Goal: Information Seeking & Learning: Learn about a topic

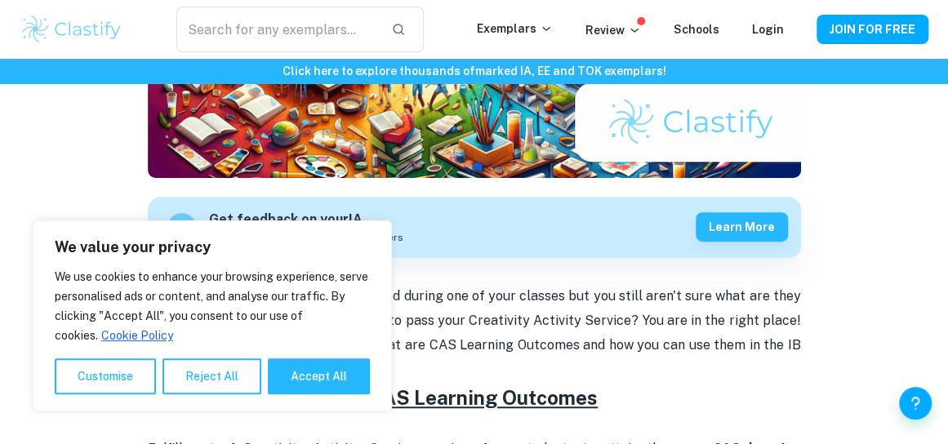
scroll to position [409, 0]
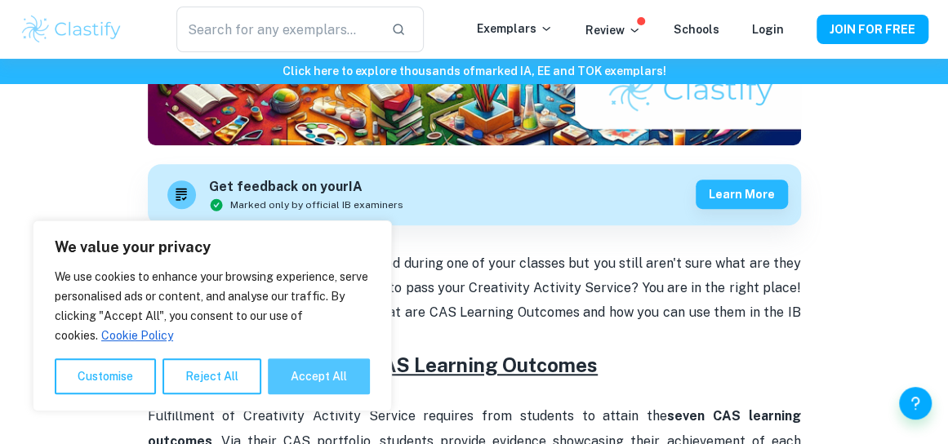
click at [366, 363] on button "Accept All" at bounding box center [319, 376] width 102 height 36
checkbox input "true"
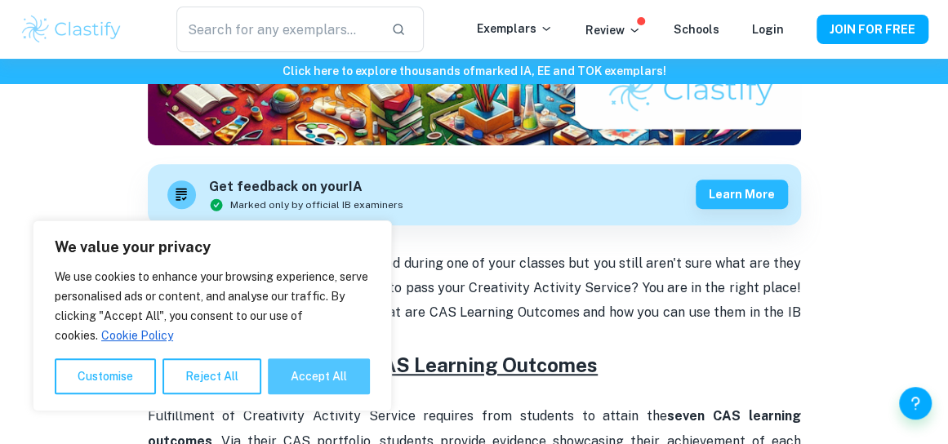
checkbox input "true"
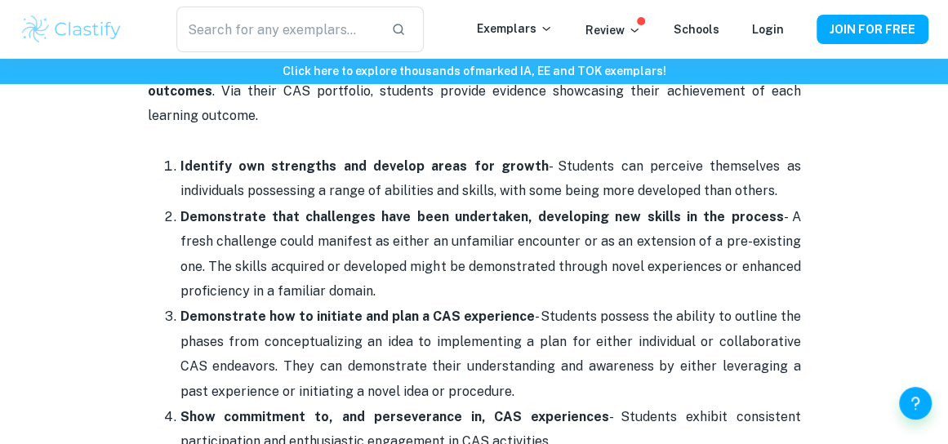
scroll to position [758, 0]
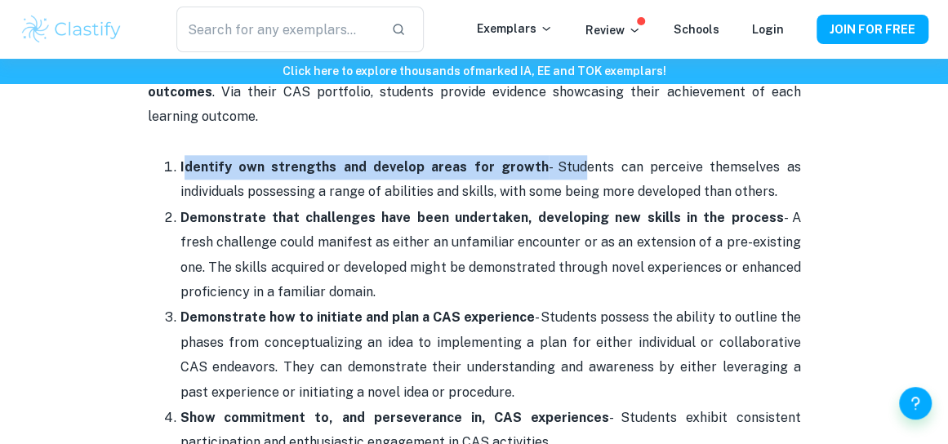
drag, startPoint x: 183, startPoint y: 140, endPoint x: 584, endPoint y: 135, distance: 400.8
click at [584, 155] on p "Identify own strengths and develop areas for growth - Students can perceive the…" at bounding box center [490, 180] width 620 height 50
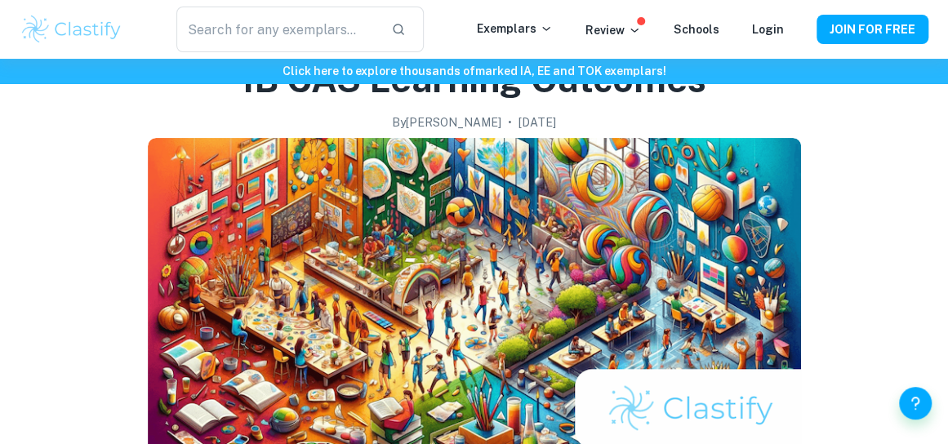
scroll to position [0, 0]
